Goal: Task Accomplishment & Management: Manage account settings

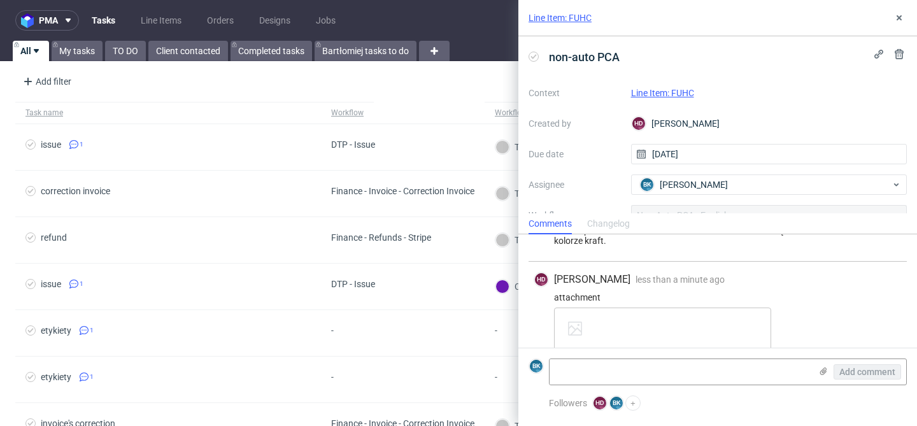
scroll to position [623, 0]
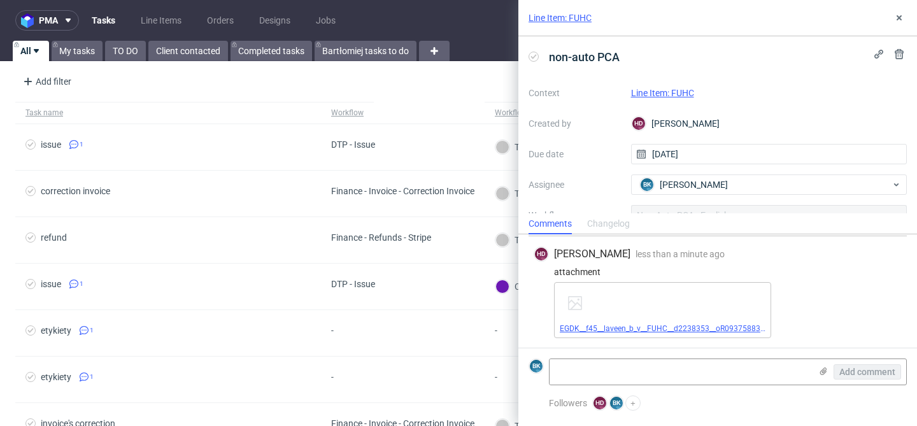
click at [716, 329] on link "EGDK__f45__laveen_b_v__FUHC__d2238353__oR093758834__inside.pdf" at bounding box center [682, 328] width 245 height 9
click at [686, 325] on link "EGDK__f45__laveen_b_v__FUHC__d2238353__oR093758834__inside.pdf" at bounding box center [682, 328] width 245 height 9
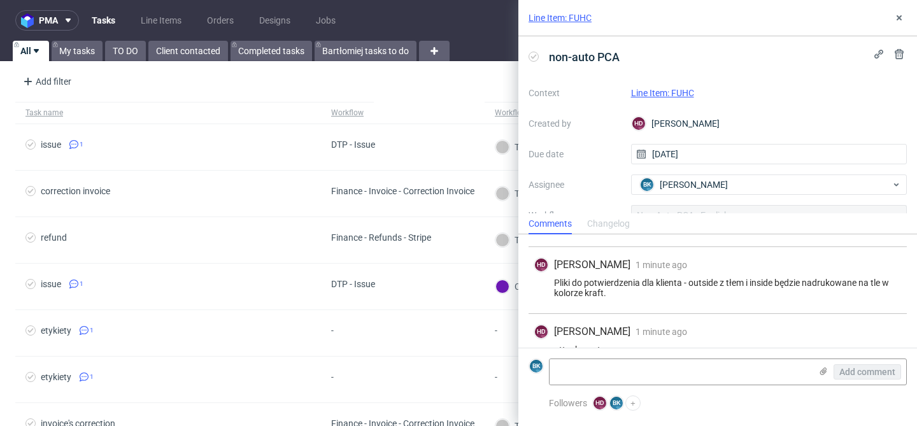
scroll to position [542, 0]
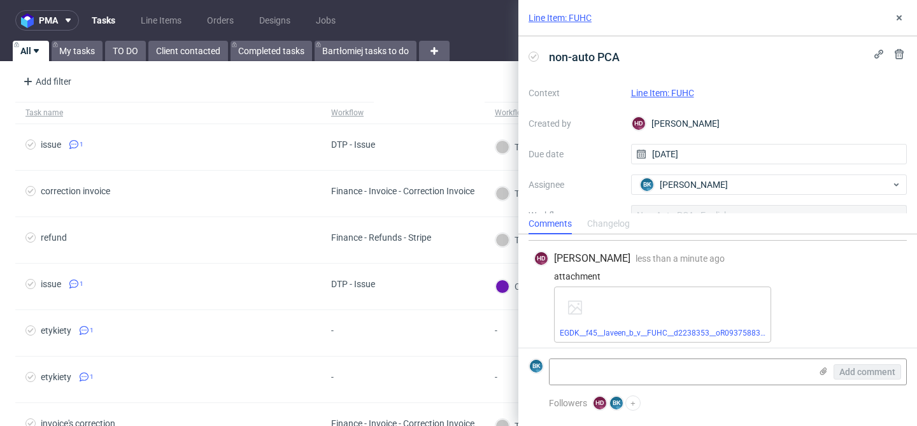
scroll to position [736, 0]
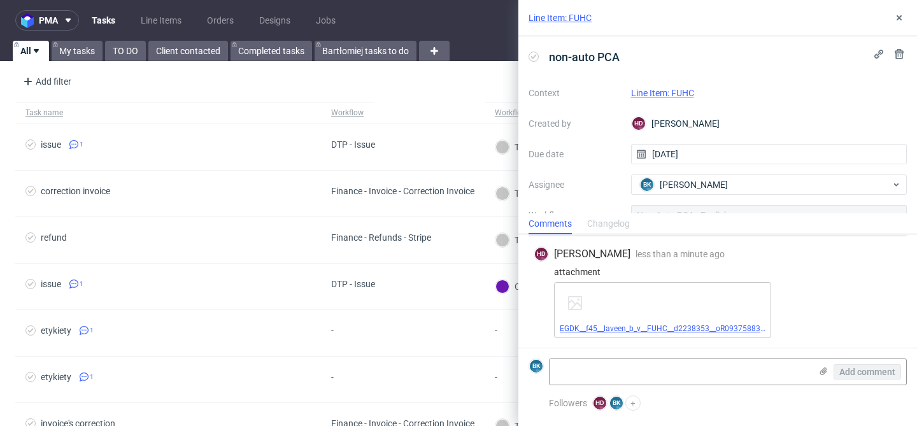
click at [677, 325] on link "EGDK__f45__laveen_b_v__FUHC__d2238353__oR093758834__outside.pdf" at bounding box center [685, 328] width 250 height 9
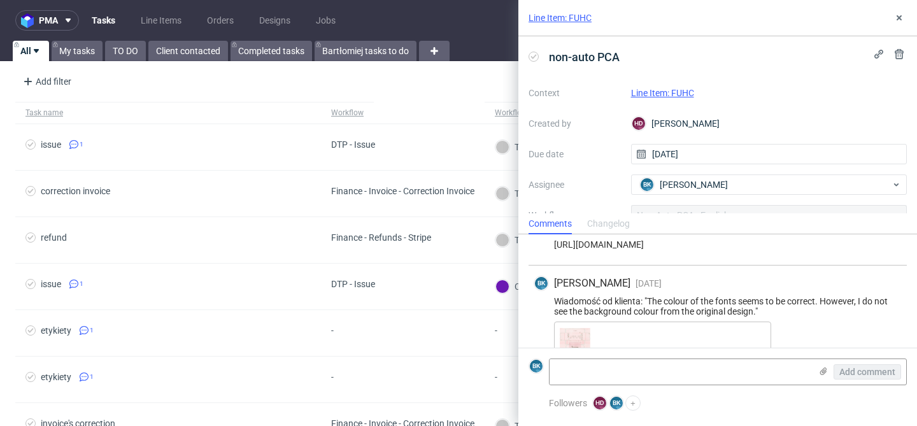
scroll to position [155, 0]
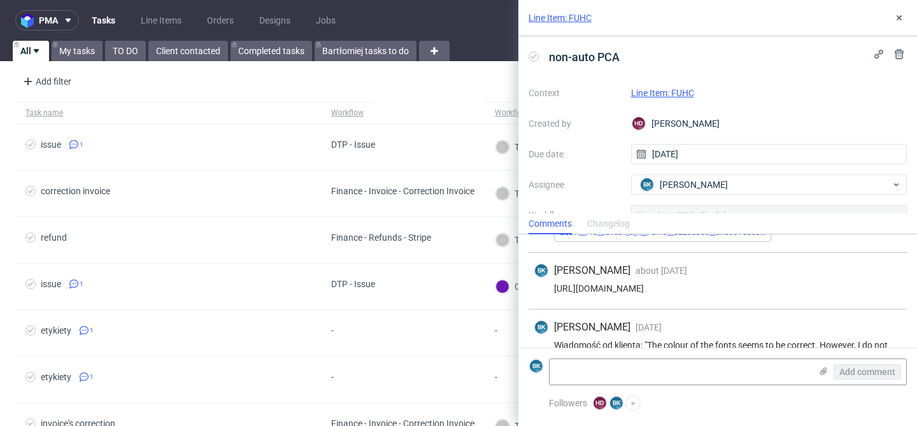
click at [665, 288] on div "https://app-eu1.hubspot.com/contacts/25600958/record/0-5/189468752113/" at bounding box center [718, 288] width 368 height 10
copy div "https://app-eu1.hubspot.com/contacts/25600958/record/0-5/189468752113/"
click at [682, 94] on link "Line Item: FUHC" at bounding box center [662, 93] width 63 height 10
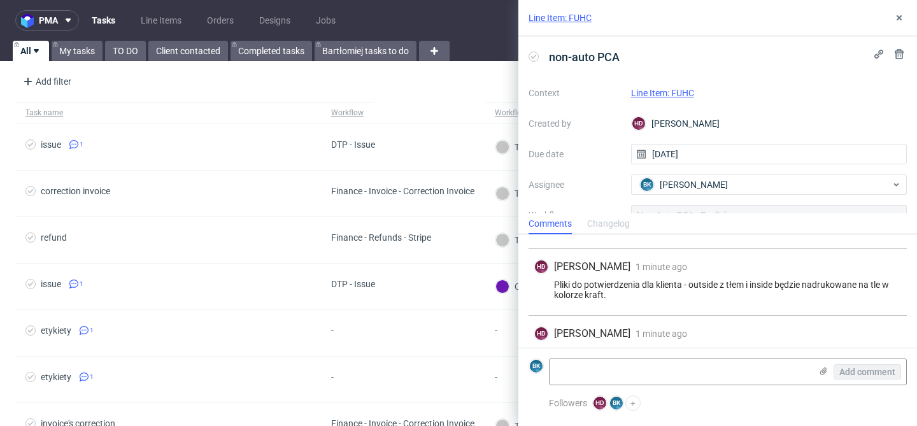
scroll to position [540, 0]
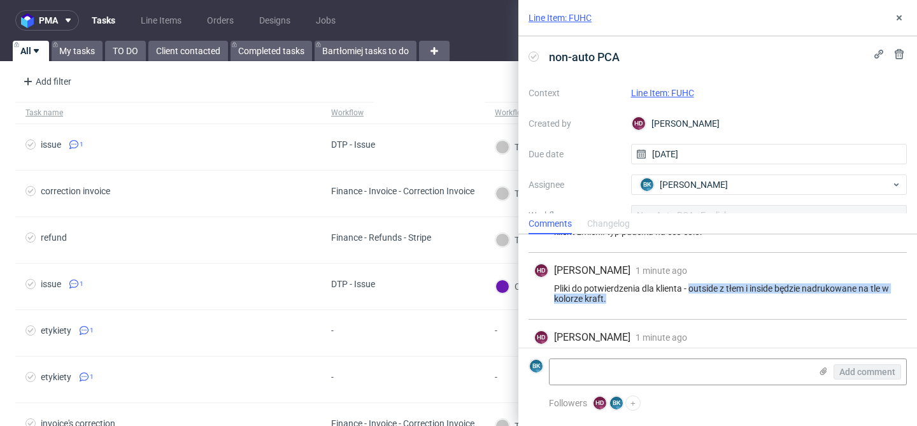
drag, startPoint x: 689, startPoint y: 286, endPoint x: 691, endPoint y: 295, distance: 9.0
click at [691, 297] on div "Pliki do potwierdzenia dla klienta - outside z tłem i inside będzie nadrukowane…" at bounding box center [718, 293] width 368 height 20
copy div "outside z tłem i inside będzie nadrukowane na tle w kolorze kraft."
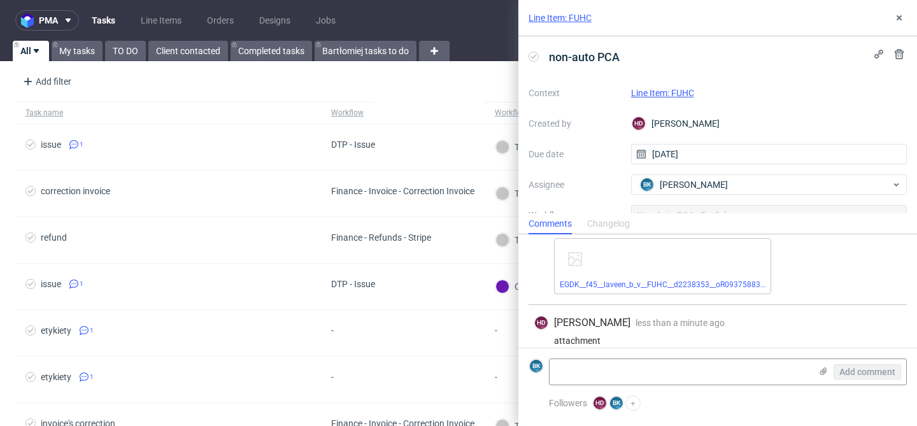
scroll to position [668, 0]
click at [740, 282] on link "EGDK__f45__laveen_b_v__FUHC__d2238353__oR093758834__inside.pdf" at bounding box center [682, 283] width 245 height 9
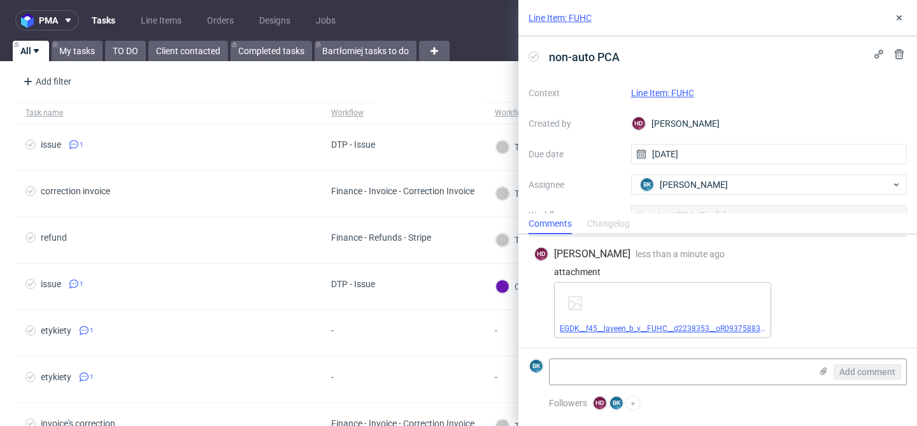
click at [721, 329] on link "EGDK__f45__laveen_b_v__FUHC__d2238353__oR093758834__outside.pdf" at bounding box center [685, 328] width 250 height 9
click at [576, 372] on textarea at bounding box center [679, 371] width 261 height 25
paste textarea "https://app-eu1.hubspot.com/contacts/25600958/record/0-5/204203496637/"
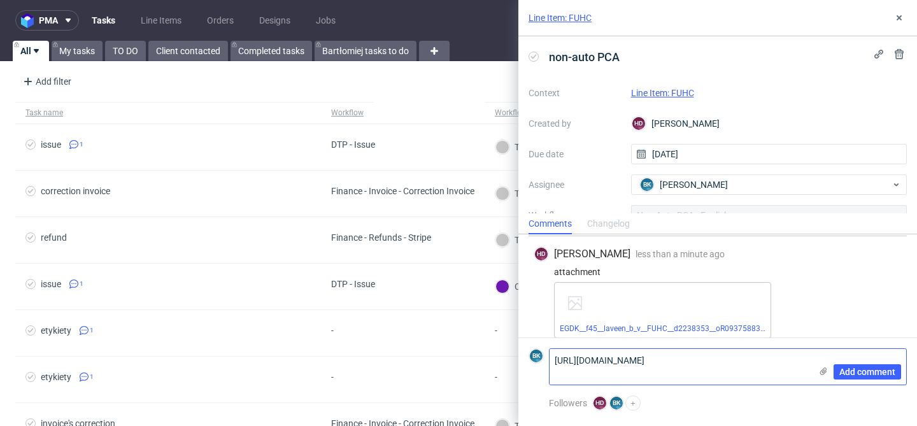
scroll to position [0, 0]
type textarea "https://app-eu1.hubspot.com/contacts/25600958/record/0-5/204203496637/"
click at [876, 372] on span "Add comment" at bounding box center [867, 371] width 56 height 9
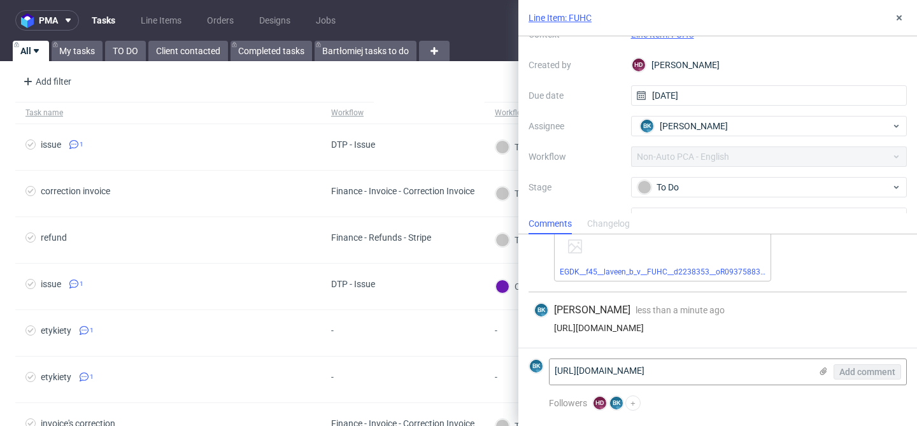
scroll to position [61, 0]
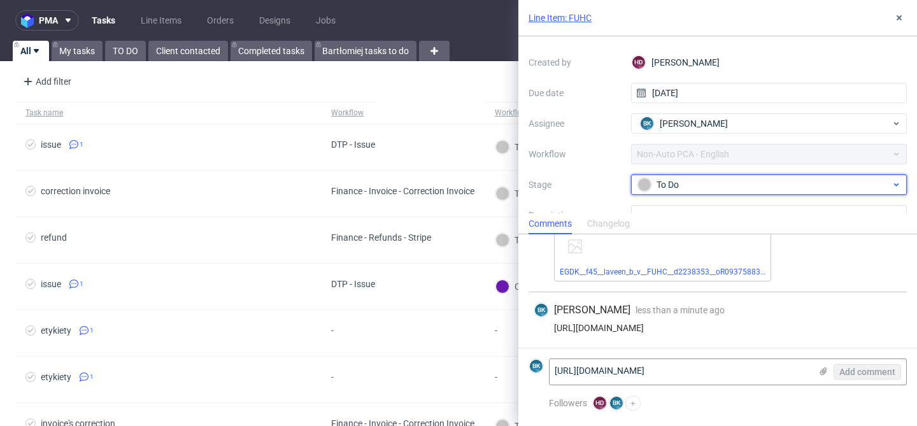
click at [676, 184] on div "To Do" at bounding box center [763, 185] width 253 height 14
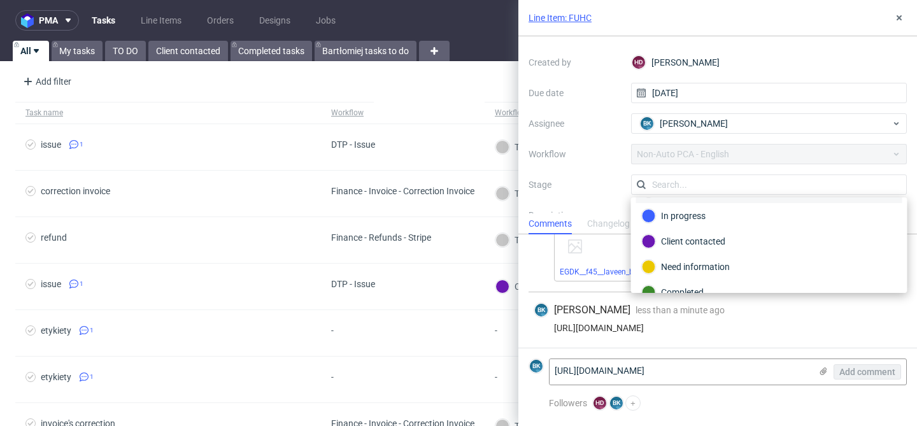
scroll to position [26, 0]
click at [716, 237] on div "Client contacted" at bounding box center [769, 240] width 255 height 14
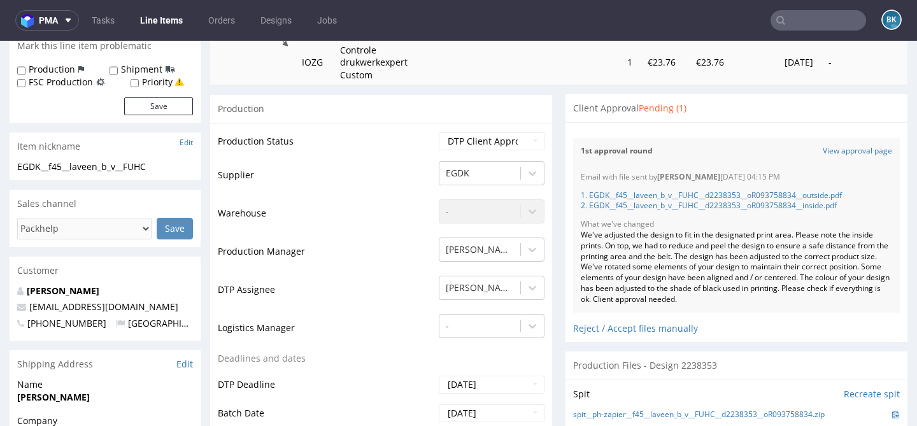
scroll to position [208, 0]
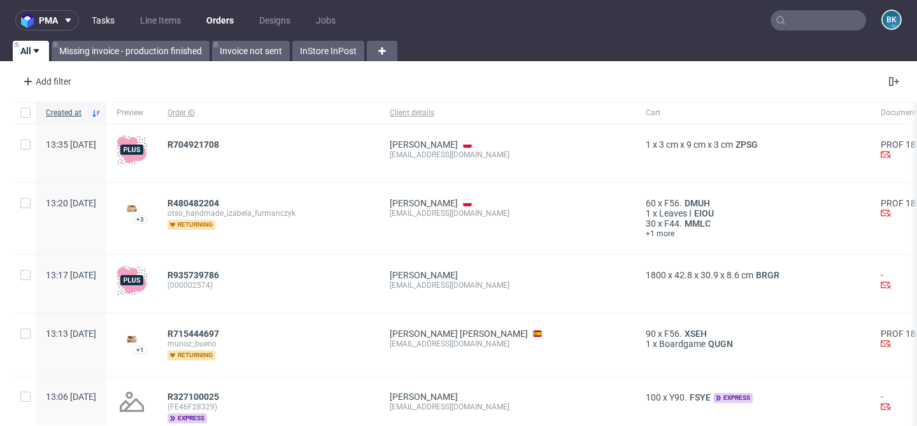
scroll to position [112, 0]
click at [104, 22] on link "Tasks" at bounding box center [103, 20] width 38 height 20
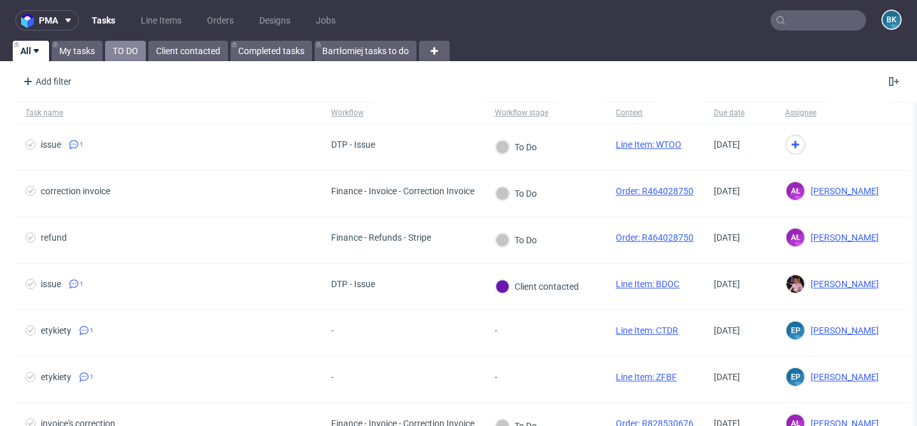
click at [125, 50] on link "TO DO" at bounding box center [125, 51] width 41 height 20
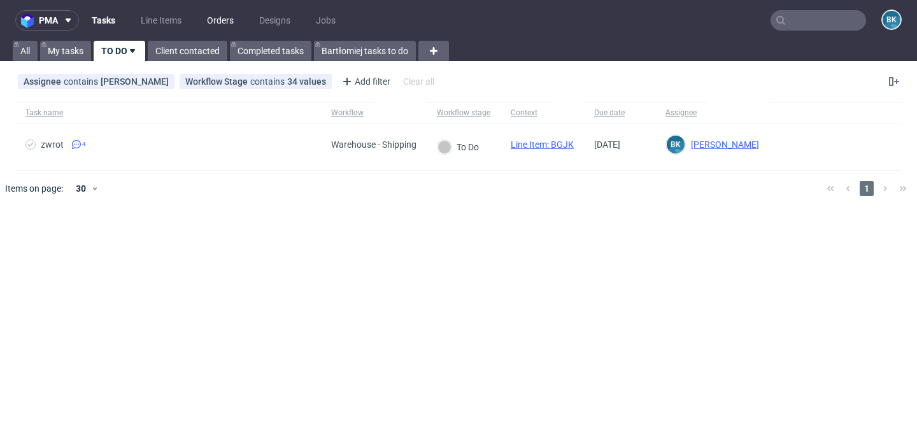
click at [219, 17] on link "Orders" at bounding box center [220, 20] width 42 height 20
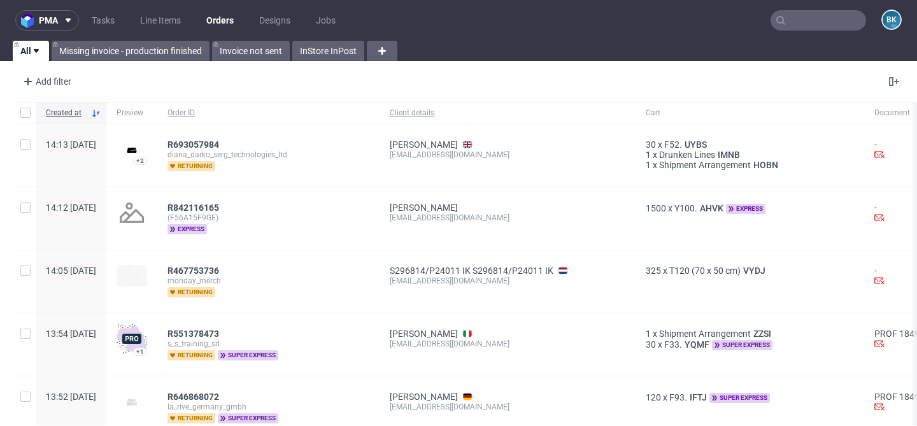
click at [828, 15] on input "text" at bounding box center [817, 20] width 95 height 20
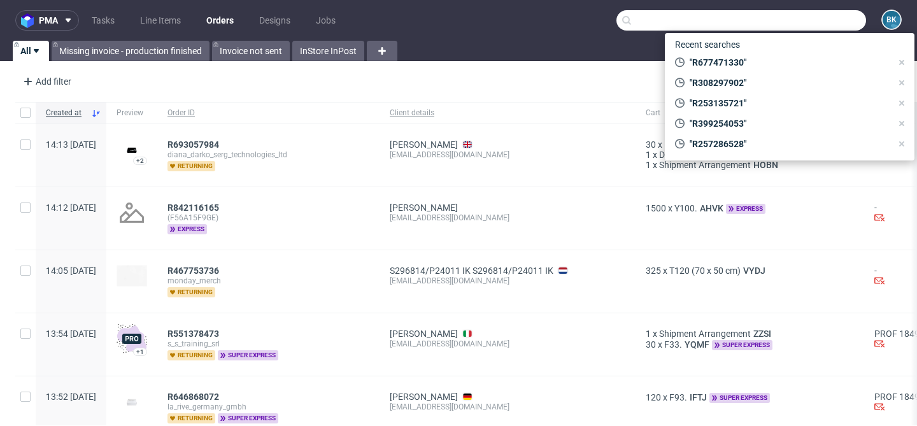
paste input "R973287102"
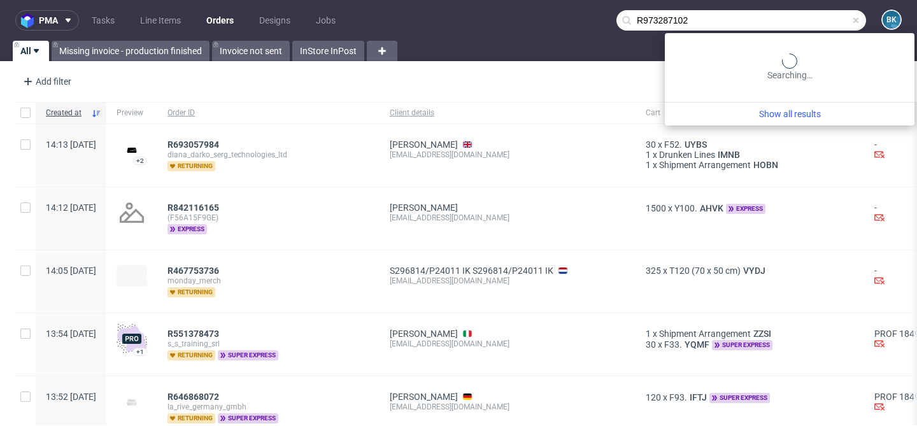
type input "R973287102"
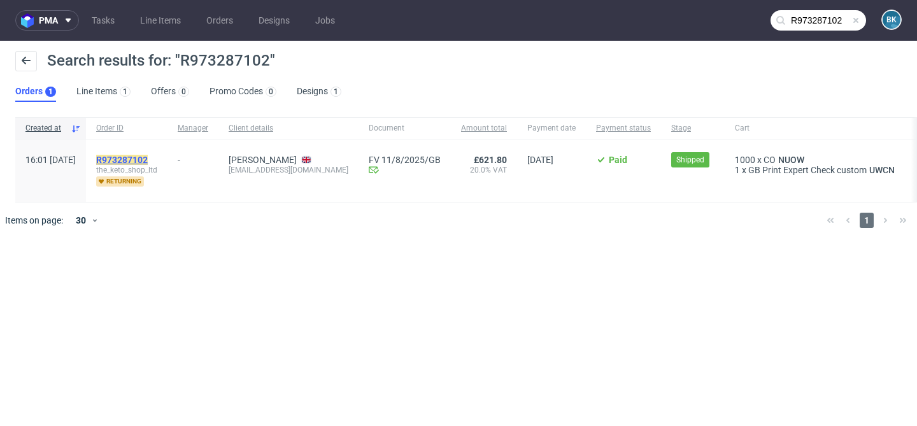
click at [148, 155] on mark "R973287102" at bounding box center [122, 160] width 52 height 10
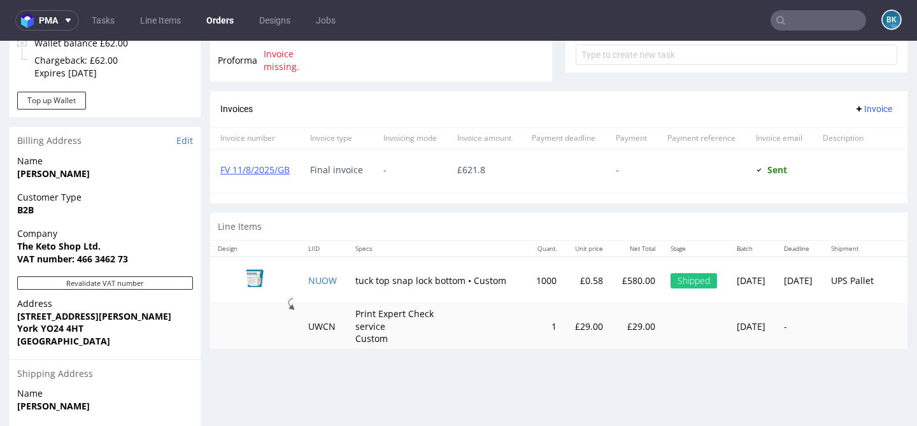
scroll to position [624, 0]
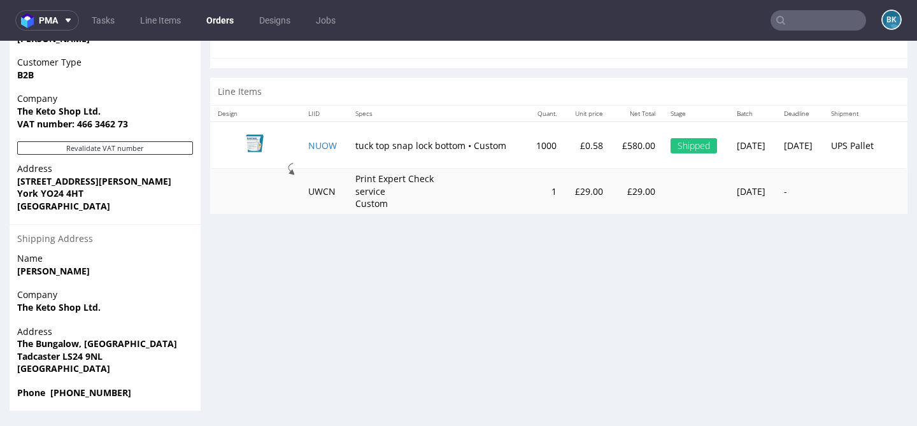
click at [811, 16] on input "text" at bounding box center [817, 20] width 95 height 20
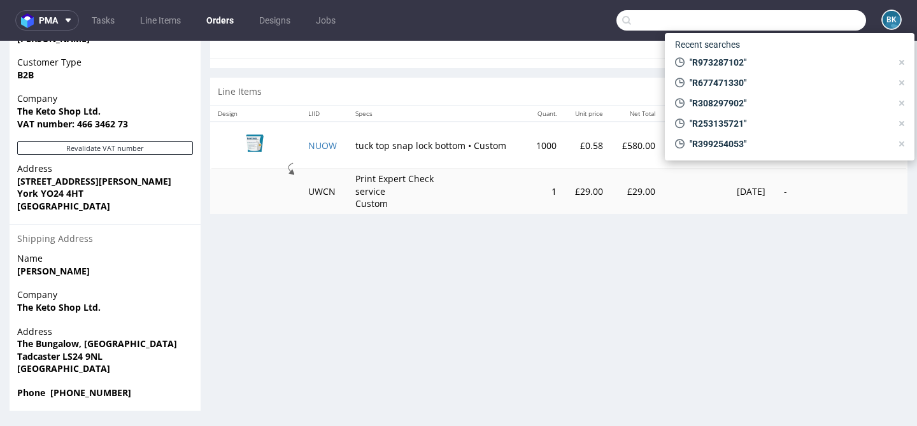
paste input "R742888419"
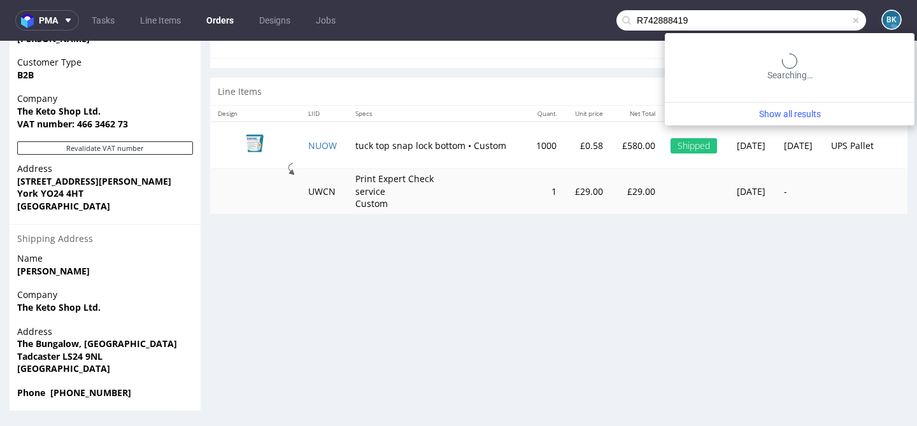
type input "R742888419"
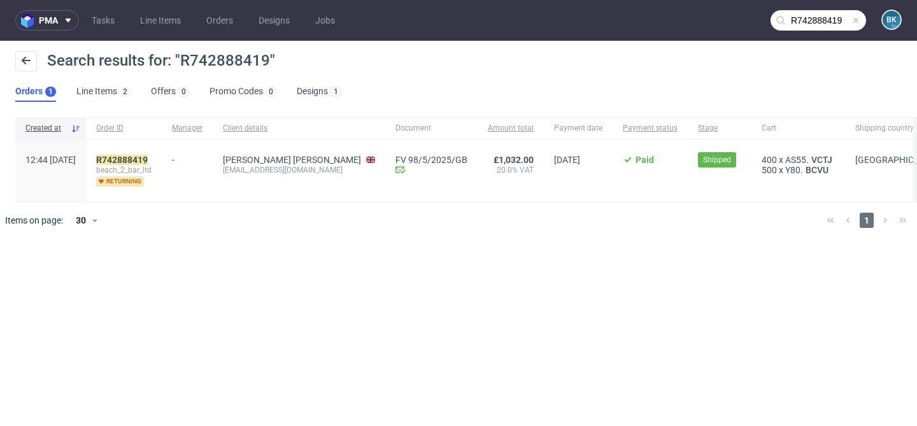
click at [162, 152] on div "R742888419 beach_2_bar_ltd returning" at bounding box center [124, 170] width 76 height 62
click at [148, 157] on mark "R742888419" at bounding box center [122, 160] width 52 height 10
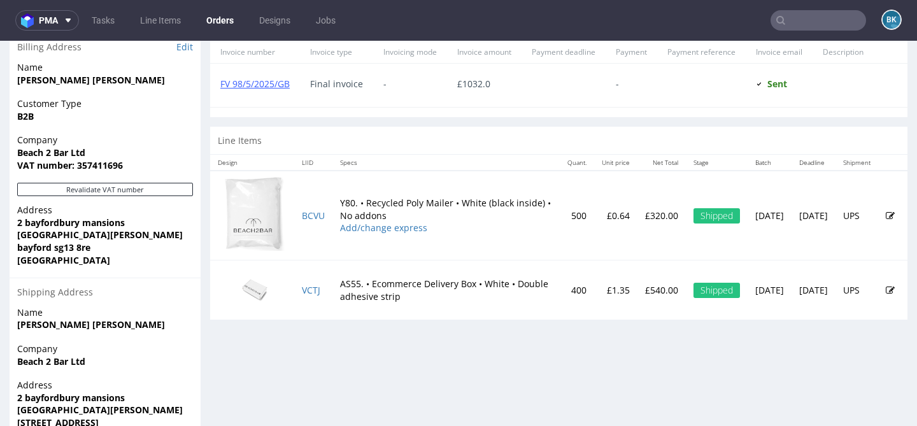
scroll to position [582, 0]
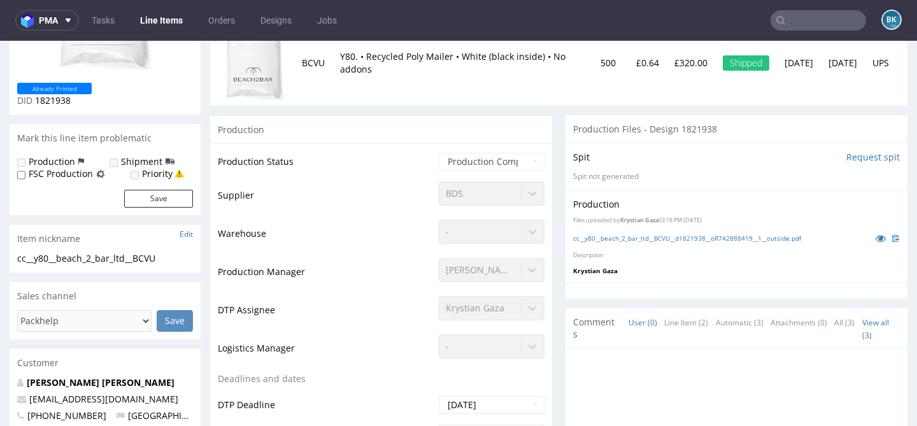
scroll to position [195, 0]
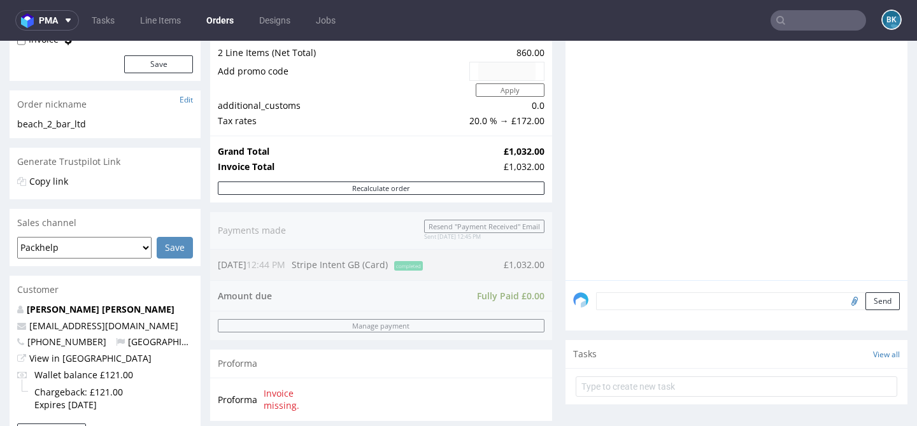
scroll to position [162, 0]
